Goal: Task Accomplishment & Management: Complete application form

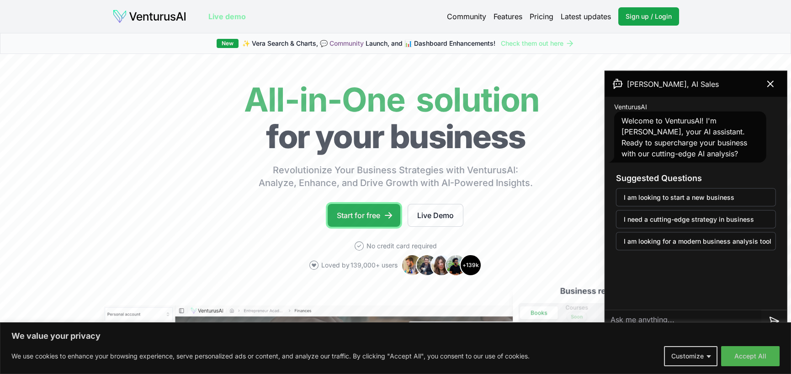
click at [368, 209] on link "Start for free" at bounding box center [363, 215] width 73 height 23
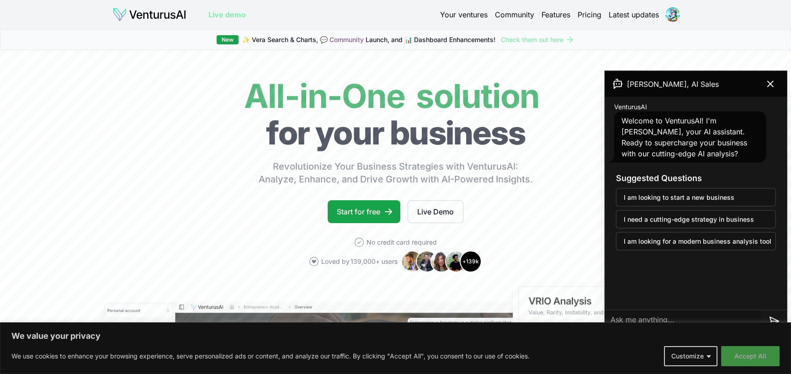
click at [750, 352] on button "Accept All" at bounding box center [750, 356] width 58 height 20
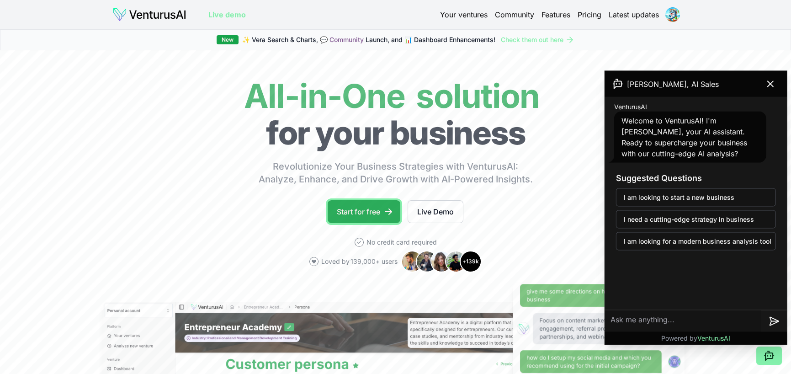
click at [370, 211] on link "Start for free" at bounding box center [363, 211] width 73 height 23
